Goal: Task Accomplishment & Management: Manage account settings

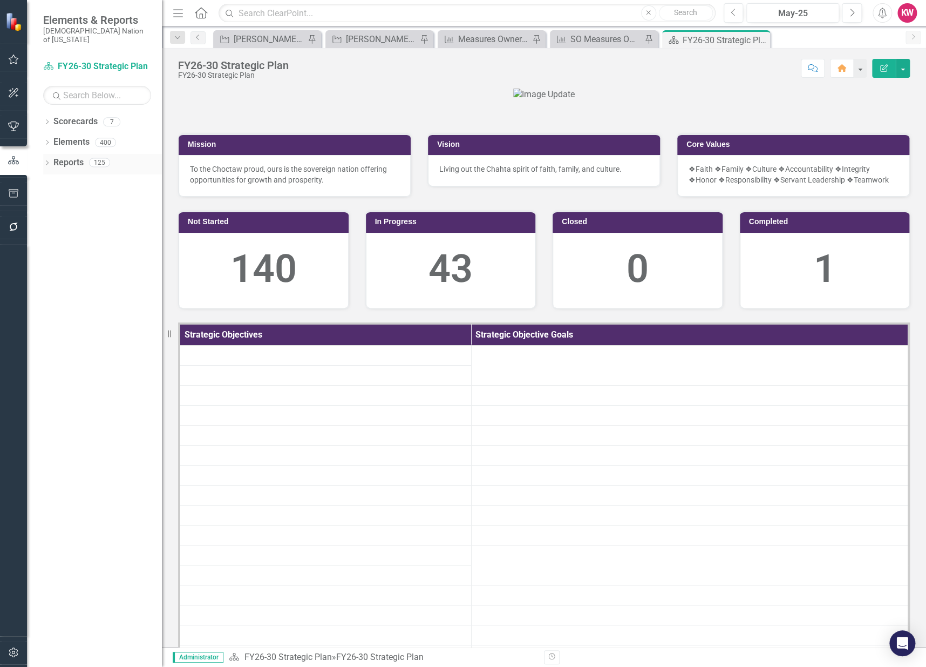
click at [65, 157] on link "Reports" at bounding box center [68, 163] width 30 height 12
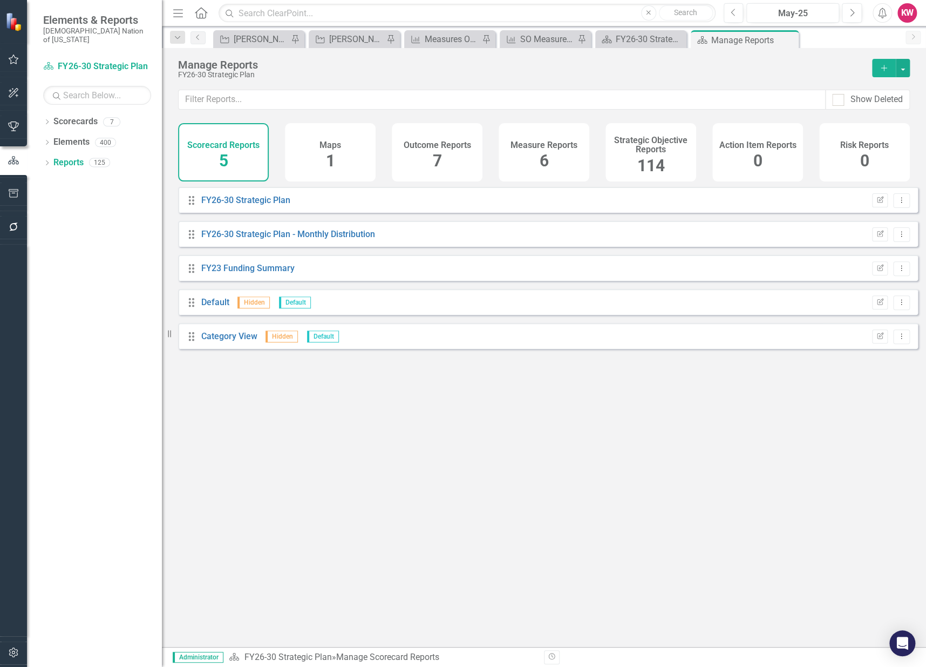
click at [651, 155] on div "114" at bounding box center [651, 165] width 28 height 23
click at [617, 98] on input "text" at bounding box center [502, 100] width 647 height 20
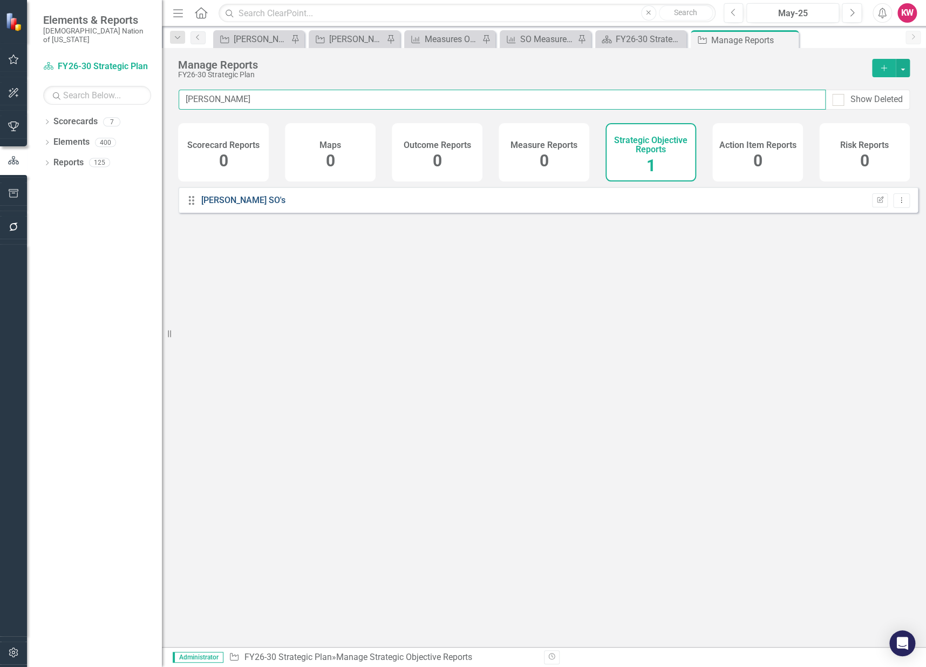
type input "[PERSON_NAME]"
click at [207, 205] on link "[PERSON_NAME] SO's" at bounding box center [243, 200] width 84 height 10
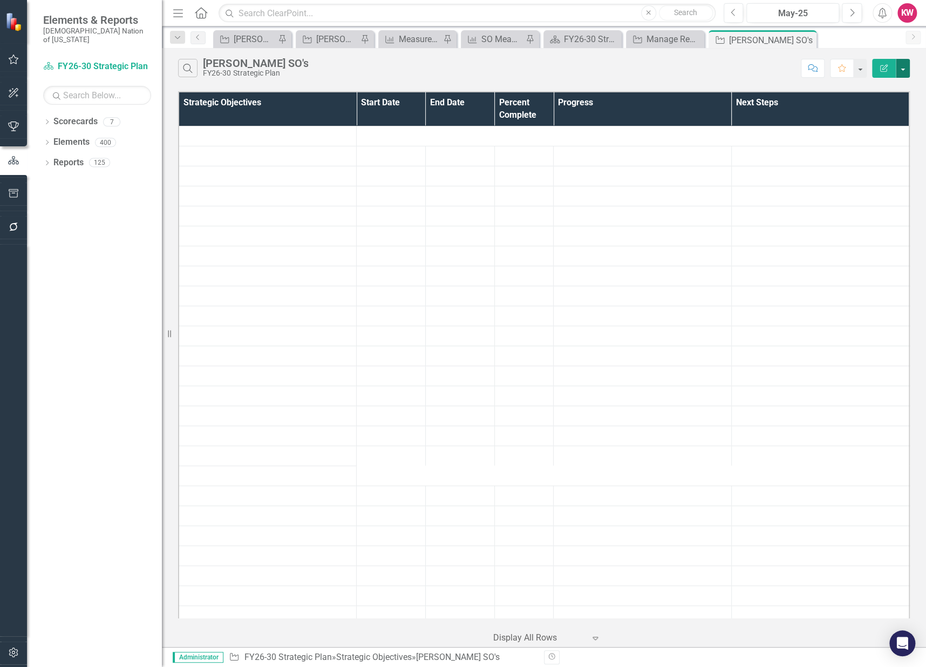
click at [902, 72] on button "button" at bounding box center [903, 68] width 14 height 19
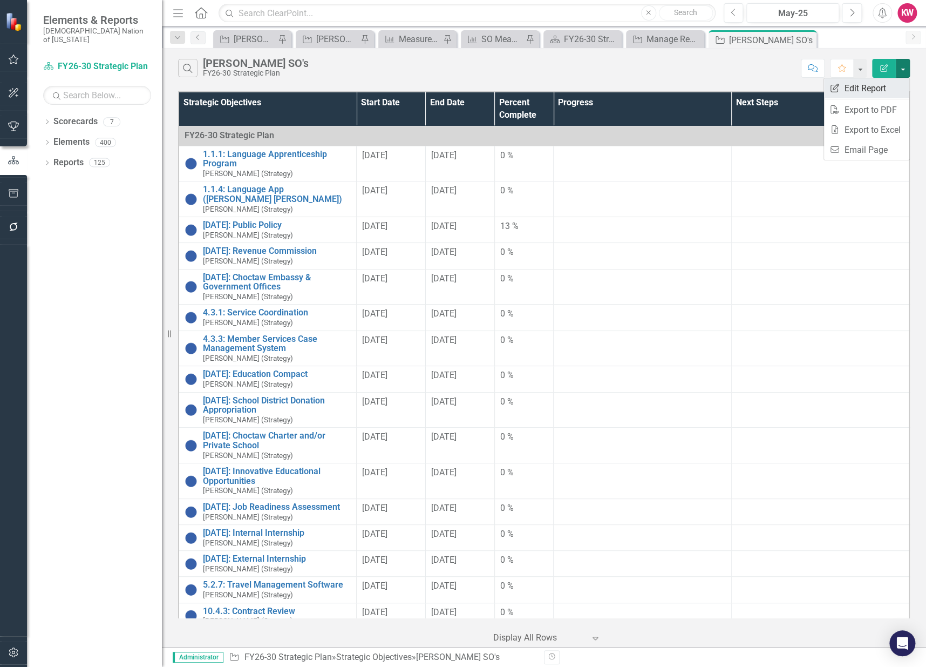
click at [881, 86] on link "Edit Report Edit Report" at bounding box center [866, 88] width 85 height 20
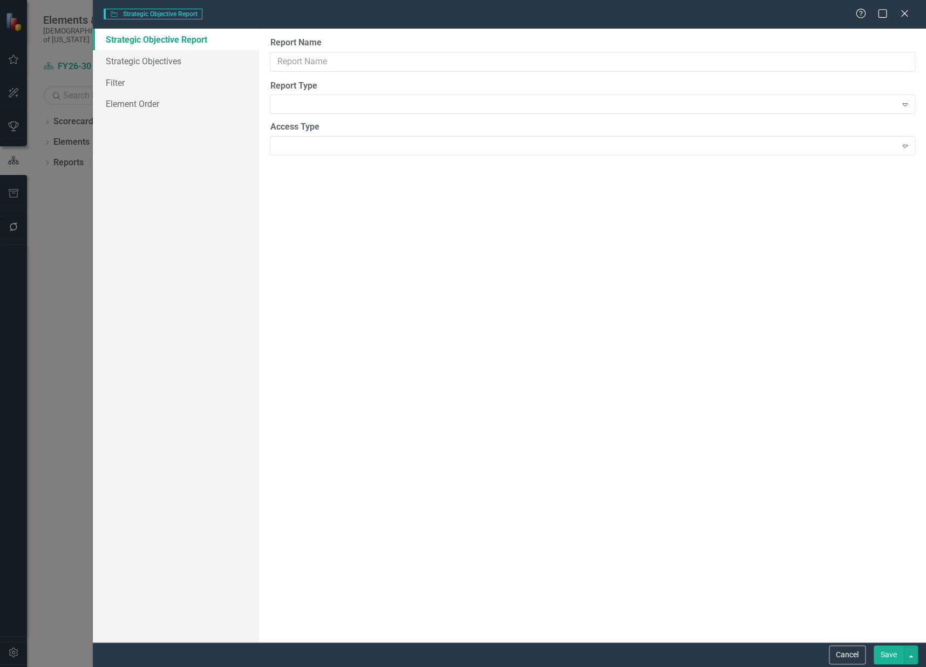
type input "[PERSON_NAME] SO's"
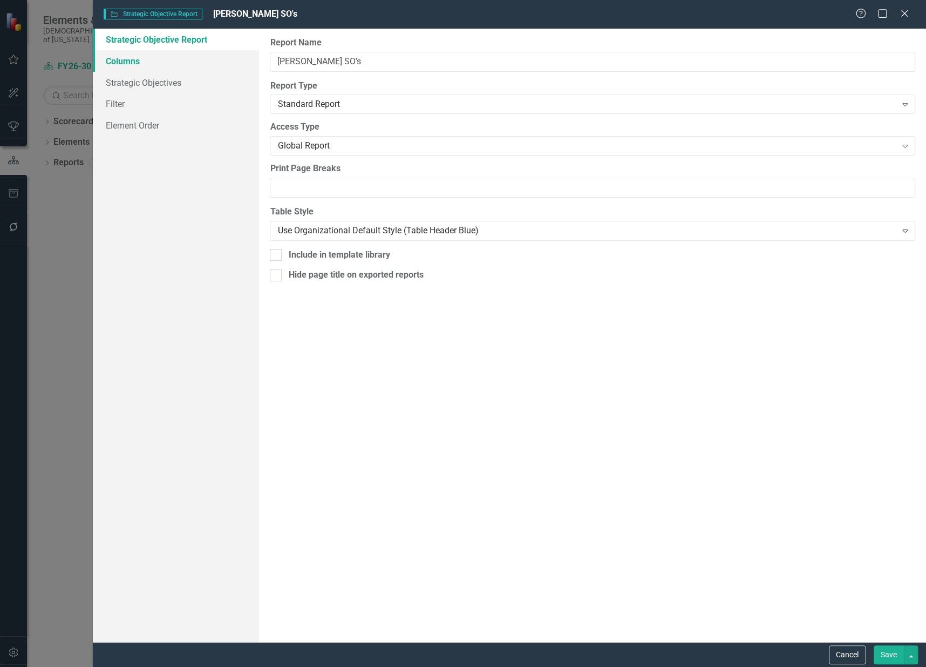
click at [117, 60] on link "Columns" at bounding box center [176, 61] width 167 height 22
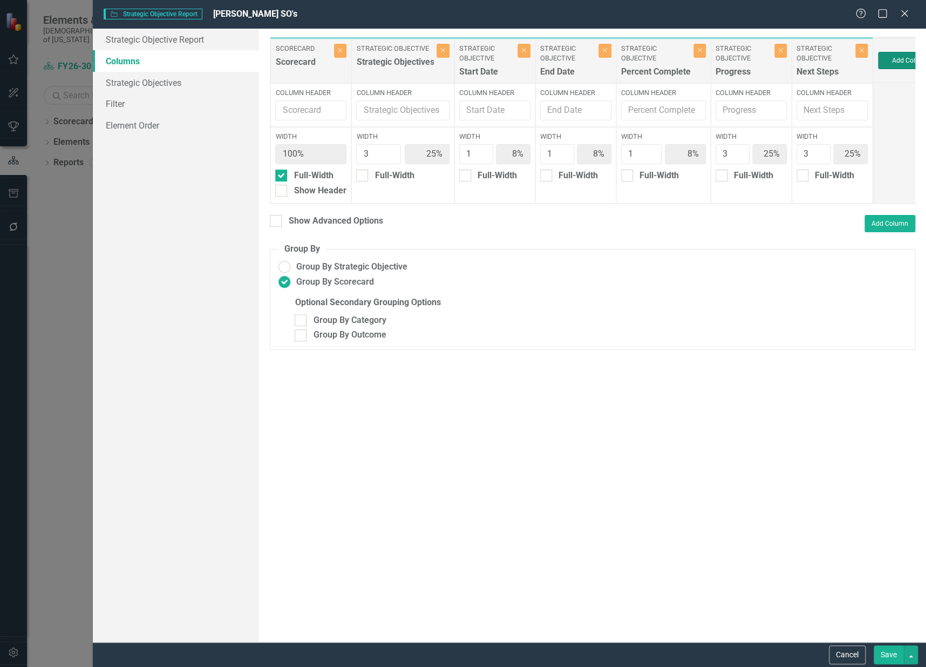
click at [900, 61] on button "Add Column" at bounding box center [910, 60] width 65 height 17
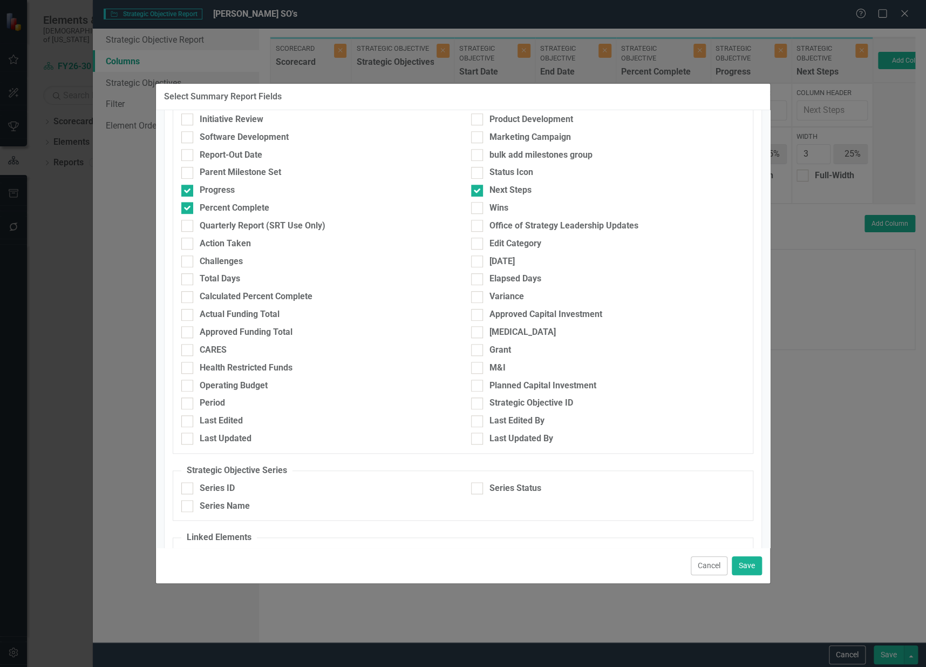
scroll to position [419, 0]
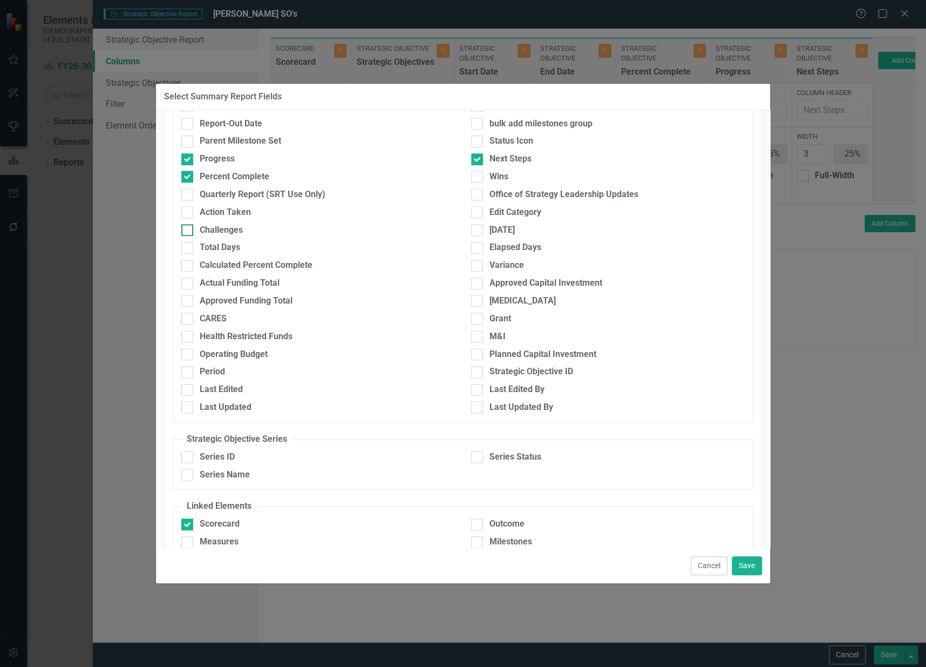
click at [186, 231] on div at bounding box center [187, 230] width 12 height 12
click at [186, 231] on input "Challenges" at bounding box center [184, 227] width 7 height 7
checkbox input "true"
click at [748, 566] on button "Save" at bounding box center [747, 565] width 30 height 19
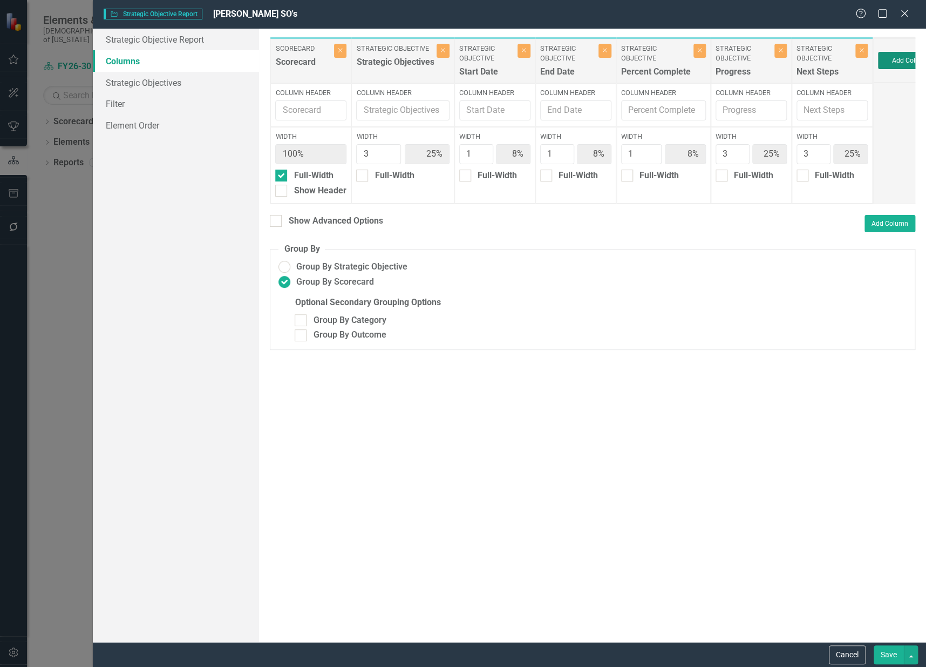
type input "23%"
click at [898, 649] on button "Save" at bounding box center [889, 654] width 30 height 19
